Goal: Transaction & Acquisition: Purchase product/service

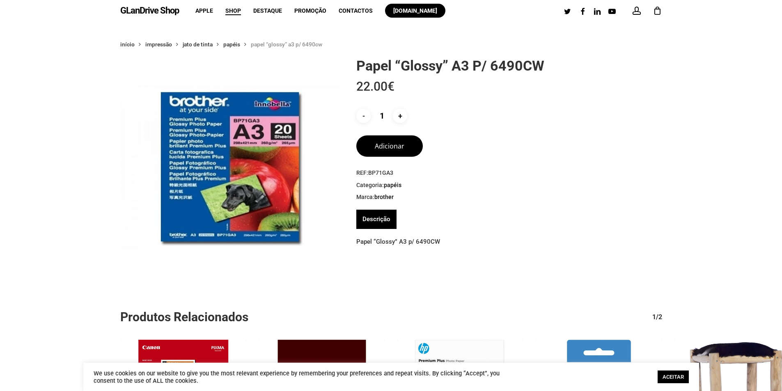
click at [374, 218] on link "Descrição" at bounding box center [376, 219] width 28 height 19
click at [390, 151] on button "Adicionar" at bounding box center [389, 144] width 66 height 21
click at [379, 145] on button "Adicionar" at bounding box center [389, 144] width 66 height 21
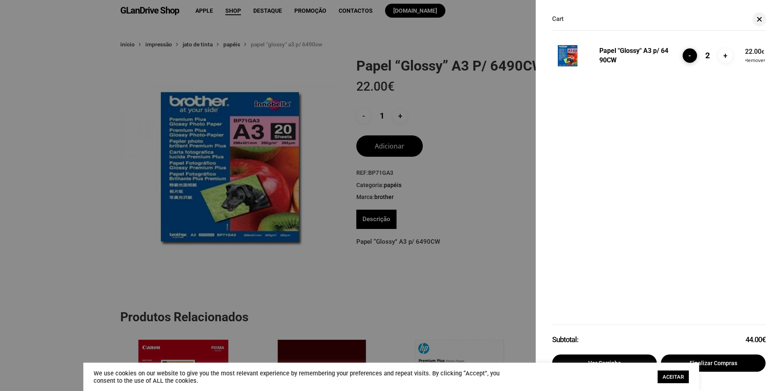
click at [695, 56] on input "-" at bounding box center [689, 55] width 14 height 14
type input "1"
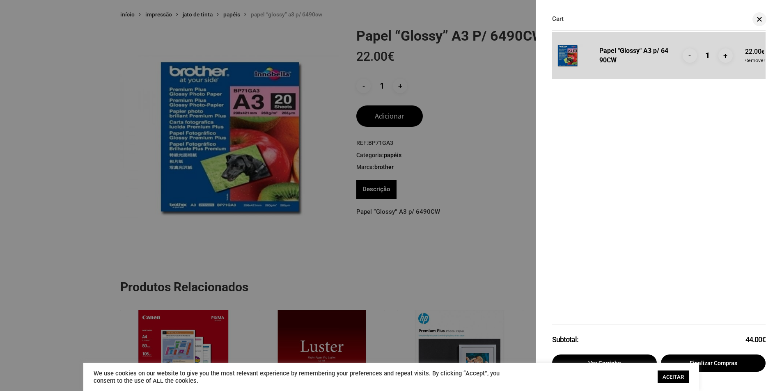
scroll to position [123, 0]
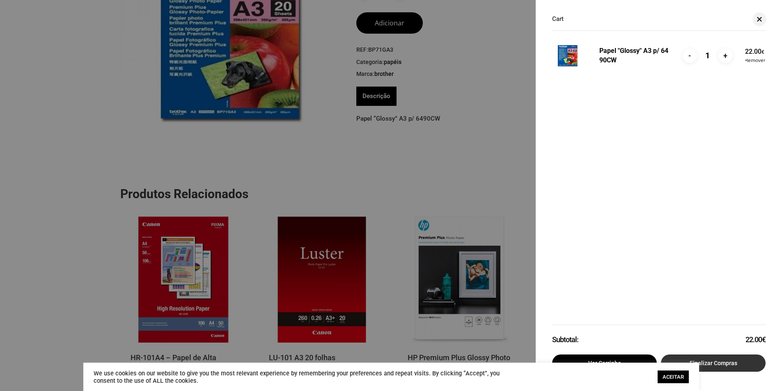
click at [724, 364] on link "Finalizar compras" at bounding box center [713, 362] width 105 height 17
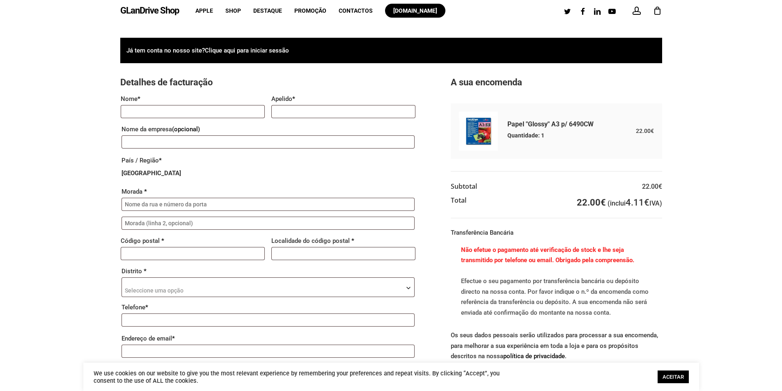
drag, startPoint x: 661, startPoint y: 205, endPoint x: 601, endPoint y: 205, distance: 60.3
click at [601, 205] on td "22.00 € (inclui 4.11 € IVA)" at bounding box center [618, 202] width 85 height 16
click at [522, 205] on tr "Total 22.00 € (inclui 4.11 € IVA)" at bounding box center [555, 206] width 211 height 24
click at [362, 12] on span "Contactos" at bounding box center [355, 10] width 34 height 7
